Goal: Navigation & Orientation: Find specific page/section

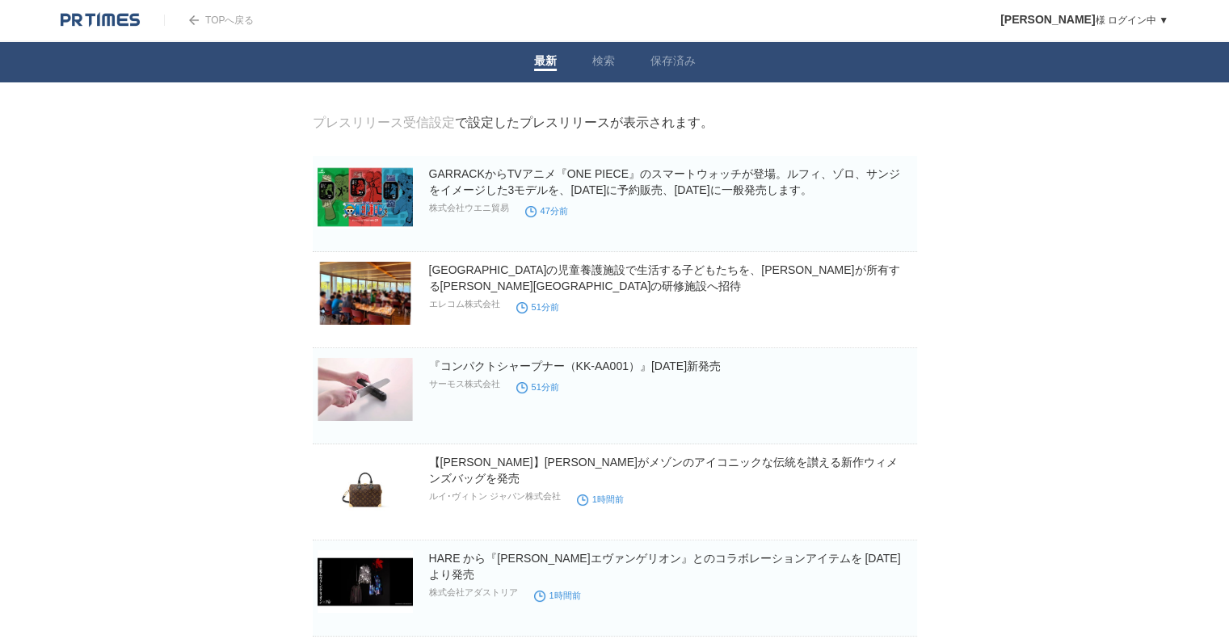
drag, startPoint x: 116, startPoint y: 280, endPoint x: 126, endPoint y: 259, distance: 23.5
drag, startPoint x: 196, startPoint y: 176, endPoint x: 206, endPoint y: 277, distance: 101.5
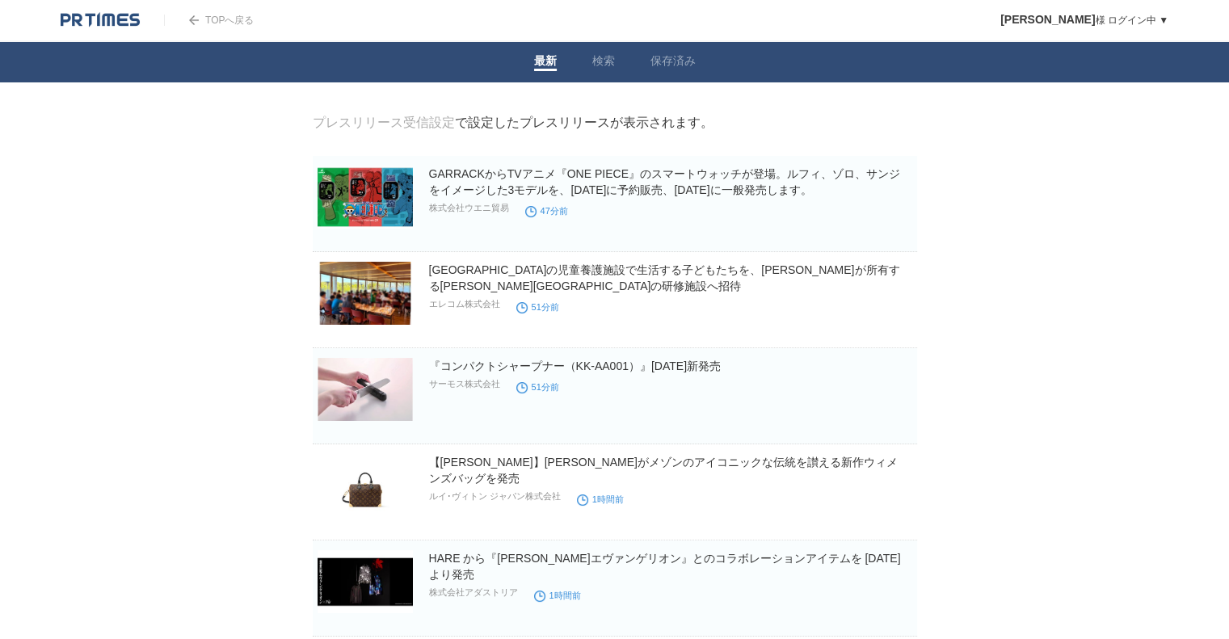
drag, startPoint x: 210, startPoint y: 219, endPoint x: 189, endPoint y: 336, distance: 119.0
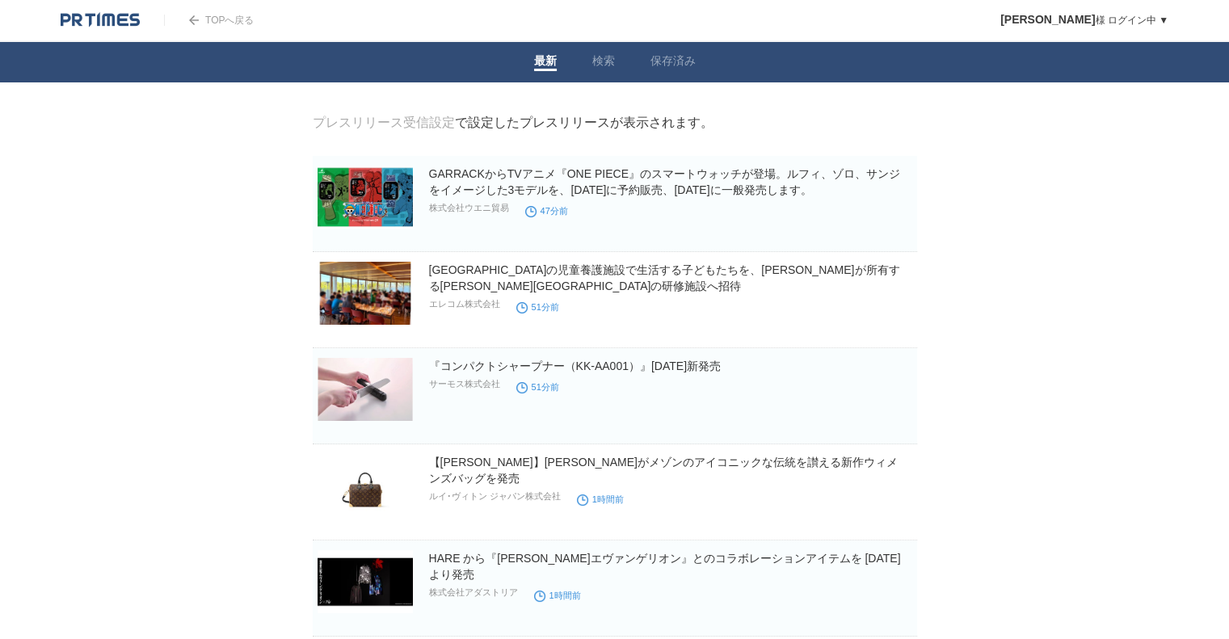
drag, startPoint x: 215, startPoint y: 216, endPoint x: 208, endPoint y: 322, distance: 106.9
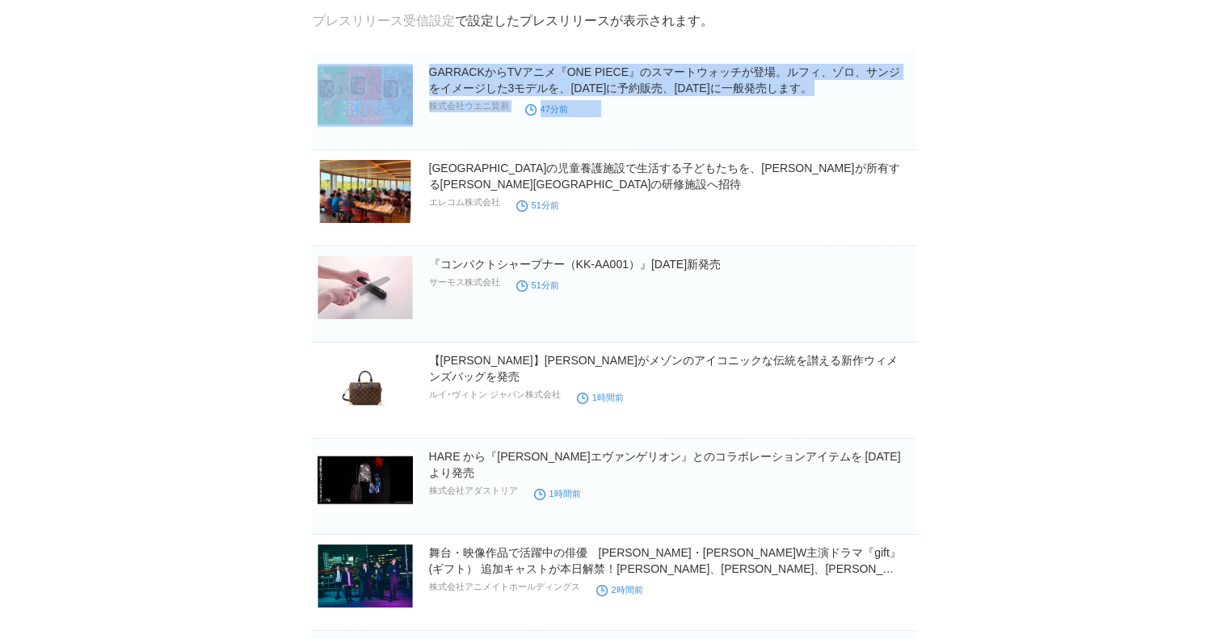
scroll to position [162, 0]
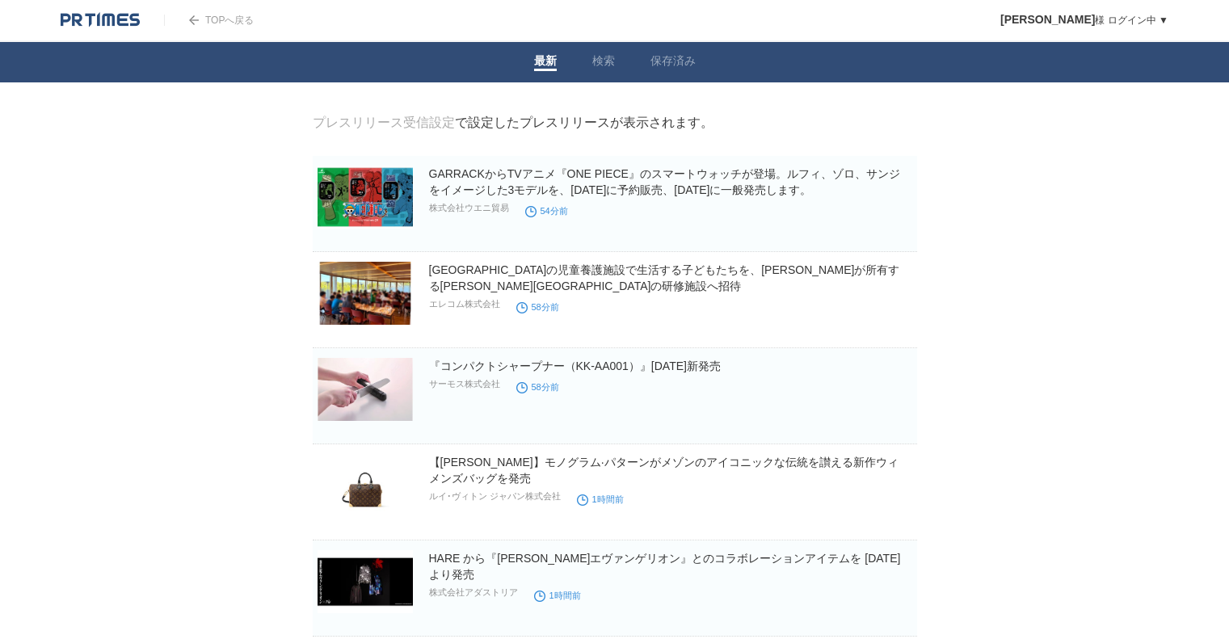
drag, startPoint x: 155, startPoint y: 280, endPoint x: 258, endPoint y: 122, distance: 188.7
